Goal: Information Seeking & Learning: Learn about a topic

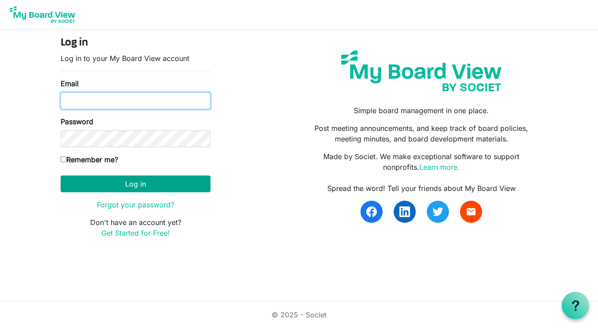
type input "[EMAIL_ADDRESS][DOMAIN_NAME]"
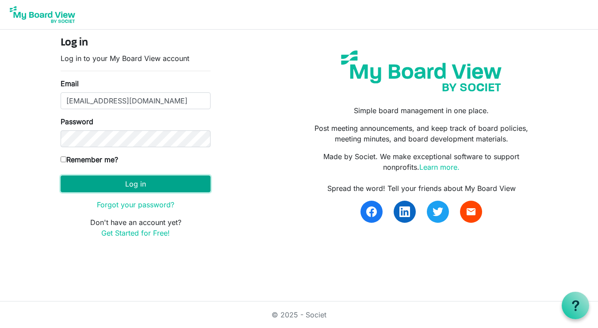
click at [149, 183] on button "Log in" at bounding box center [136, 184] width 150 height 17
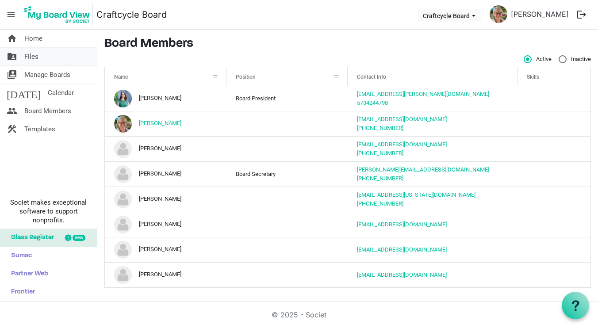
click at [37, 59] on span "Files" at bounding box center [31, 57] width 14 height 18
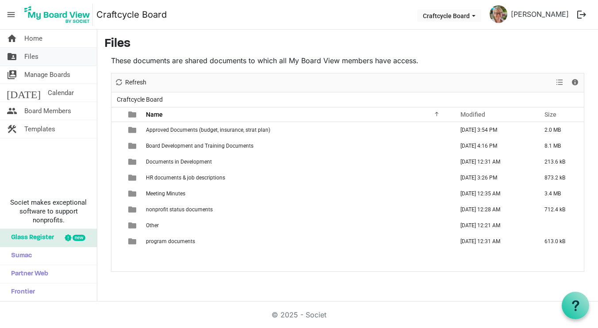
click at [38, 55] on link "folder_shared Files" at bounding box center [48, 57] width 97 height 18
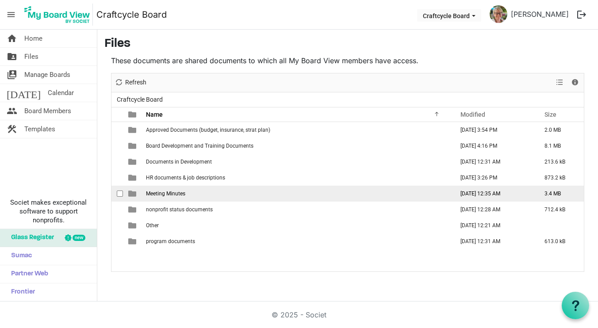
click at [180, 193] on span "Meeting Minutes" at bounding box center [165, 194] width 39 height 6
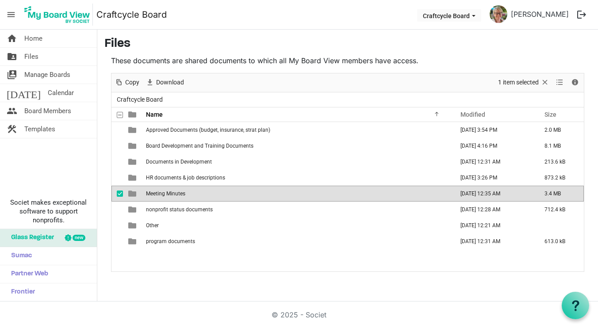
click at [180, 193] on span "Meeting Minutes" at bounding box center [165, 194] width 39 height 6
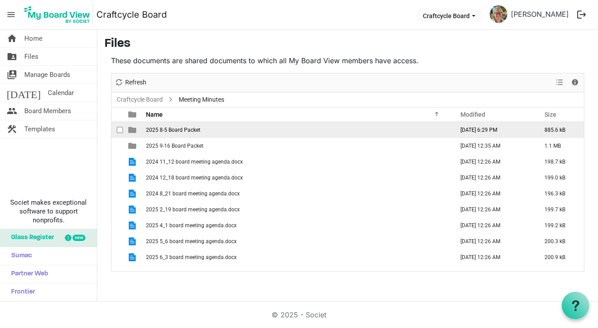
click at [187, 131] on span "2025 8-5 Board Packet" at bounding box center [173, 130] width 54 height 6
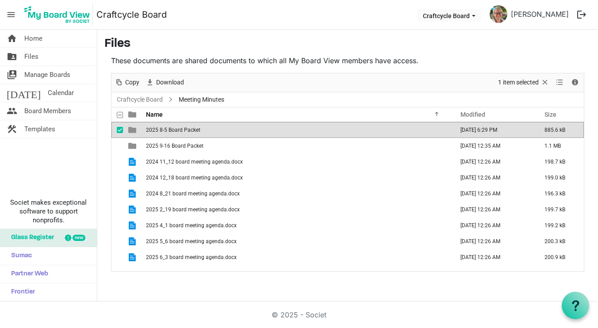
click at [187, 131] on span "2025 8-5 Board Packet" at bounding box center [173, 130] width 54 height 6
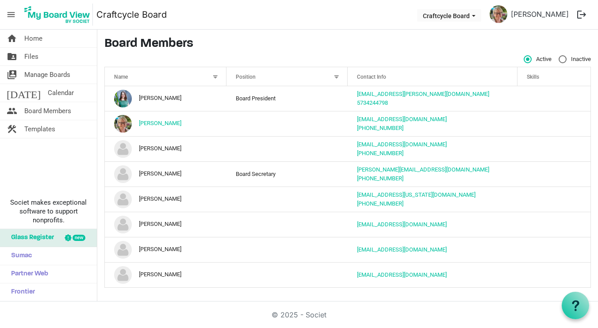
click at [282, 38] on h3 "Board Members" at bounding box center [347, 44] width 486 height 15
click at [30, 57] on span "Files" at bounding box center [31, 57] width 14 height 18
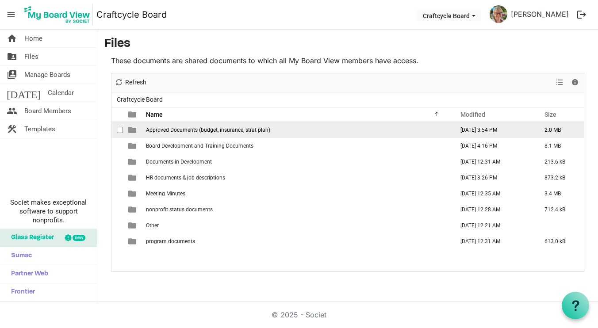
click at [213, 133] on td "Approved Documents (budget, insurance, strat plan)" at bounding box center [297, 130] width 308 height 16
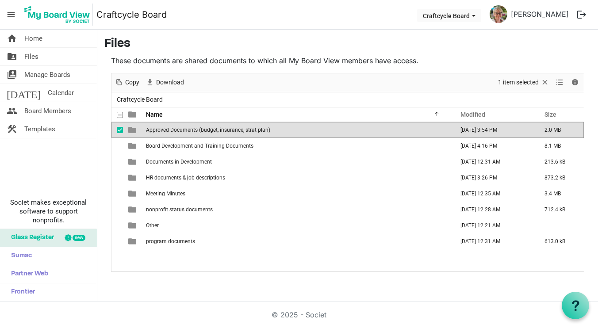
click at [213, 133] on td "Approved Documents (budget, insurance, strat plan)" at bounding box center [297, 130] width 308 height 16
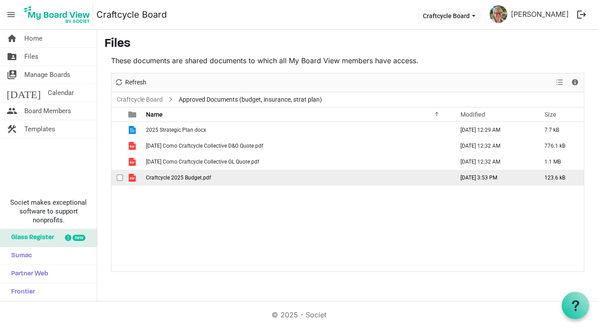
click at [192, 175] on span "Craftcycle 2025 Budget.pdf" at bounding box center [178, 178] width 65 height 6
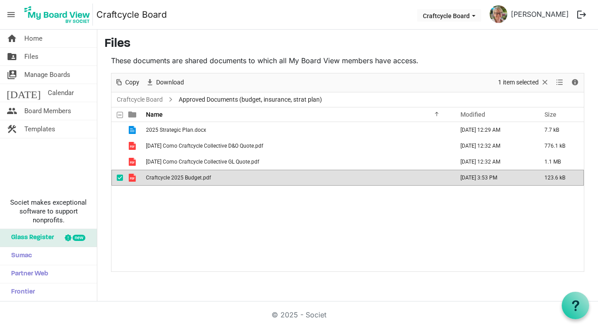
click at [192, 175] on span "Craftcycle 2025 Budget.pdf" at bounding box center [178, 178] width 65 height 6
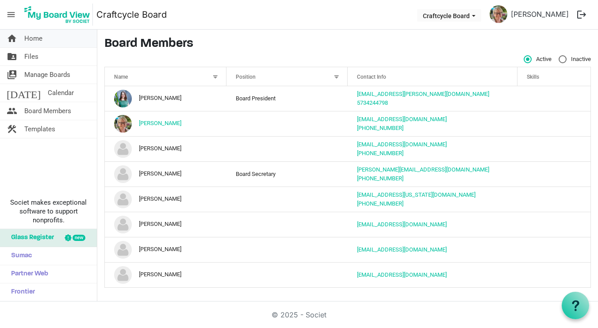
click at [46, 44] on link "home Home" at bounding box center [48, 39] width 97 height 18
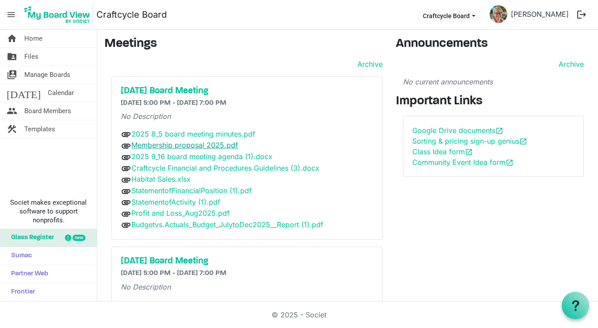
click at [226, 143] on link "Membership proposal 2025.pdf" at bounding box center [184, 145] width 107 height 9
